Goal: Transaction & Acquisition: Purchase product/service

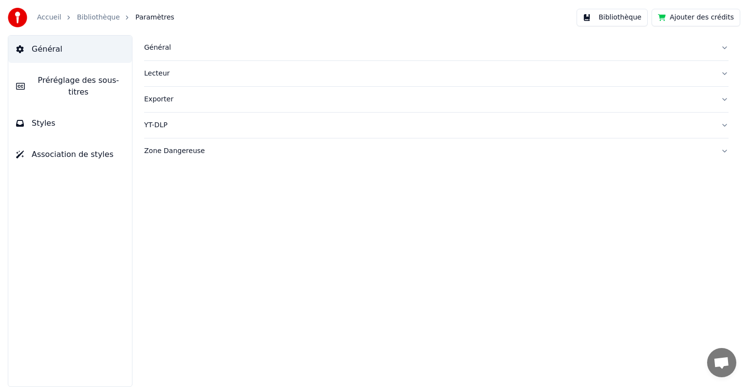
click at [98, 18] on link "Bibliothèque" at bounding box center [98, 18] width 43 height 10
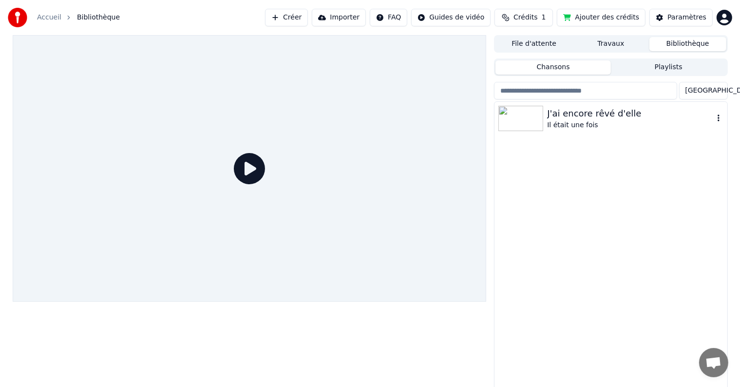
click at [571, 125] on div "Il était une fois" at bounding box center [630, 125] width 166 height 10
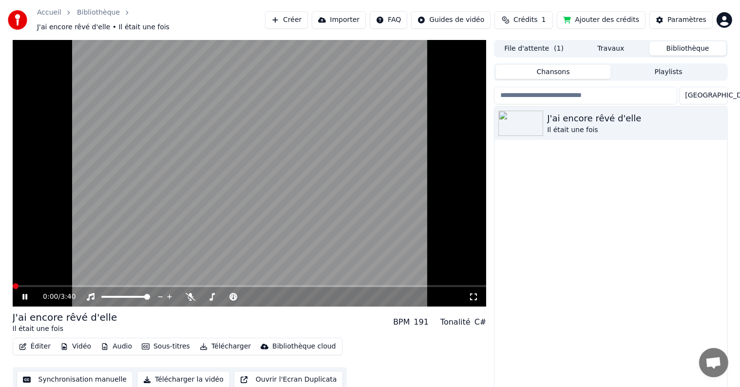
click at [13, 283] on span at bounding box center [16, 286] width 6 height 6
click at [13, 285] on span at bounding box center [13, 286] width 0 height 2
click at [20, 292] on div "1:49 / 3:40" at bounding box center [250, 297] width 466 height 10
click at [25, 294] on icon at bounding box center [24, 297] width 5 height 6
click at [527, 19] on span "Crédits" at bounding box center [525, 20] width 24 height 10
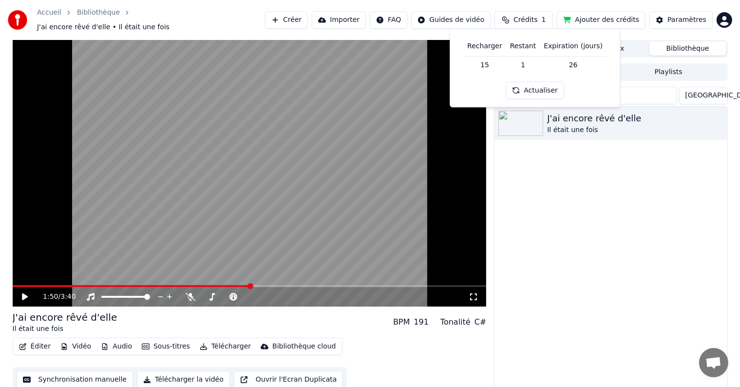
click at [536, 86] on button "Actualiser" at bounding box center [535, 91] width 58 height 18
click at [487, 66] on td "15" at bounding box center [484, 65] width 43 height 18
click at [604, 19] on button "Ajouter des crédits" at bounding box center [601, 20] width 89 height 18
